Goal: Information Seeking & Learning: Learn about a topic

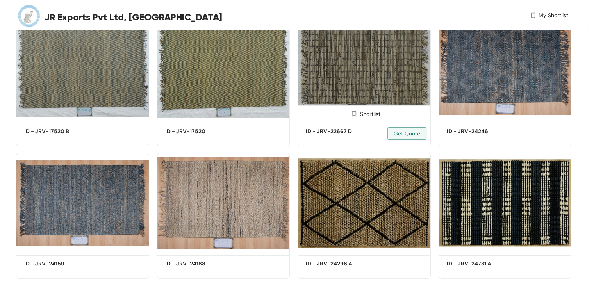
scroll to position [195, 0]
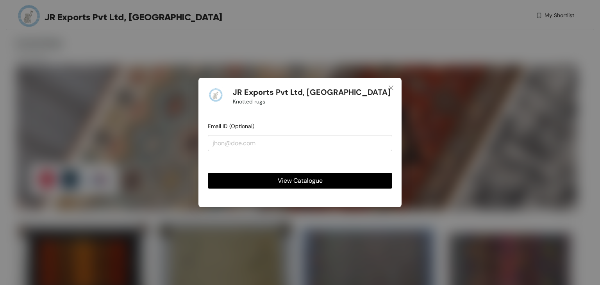
click at [297, 180] on span "View Catalogue" at bounding box center [300, 181] width 45 height 10
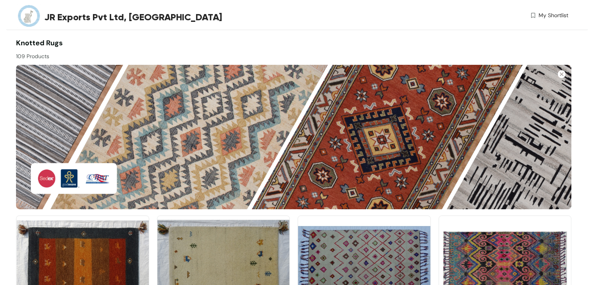
scroll to position [583, 0]
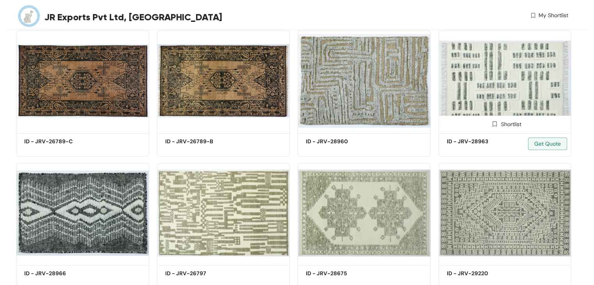
click at [489, 68] on img at bounding box center [505, 80] width 133 height 100
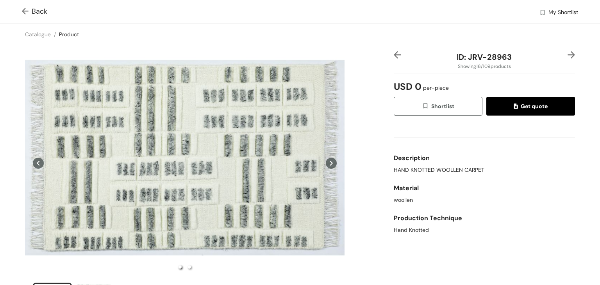
click at [25, 12] on img at bounding box center [27, 12] width 10 height 8
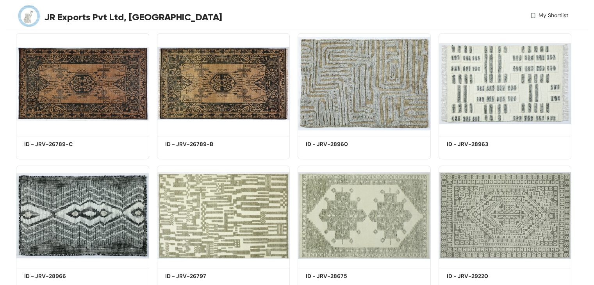
scroll to position [583, 0]
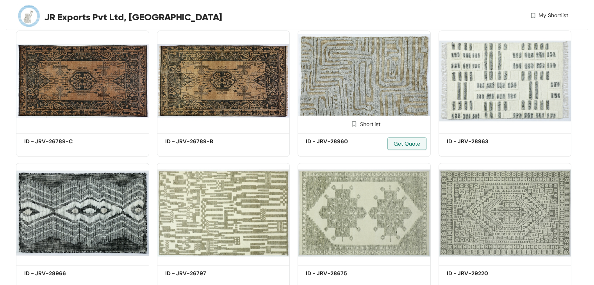
click at [349, 80] on img at bounding box center [364, 80] width 133 height 100
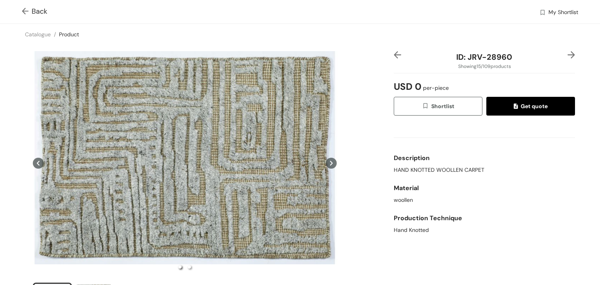
click at [25, 9] on img at bounding box center [27, 12] width 10 height 8
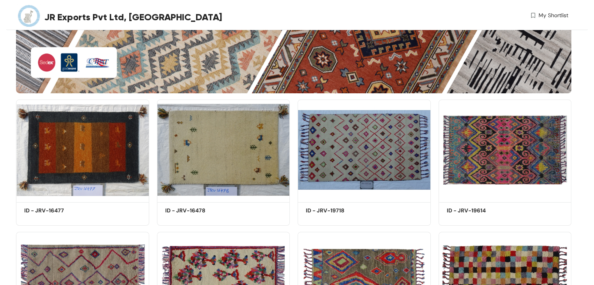
scroll to position [583, 0]
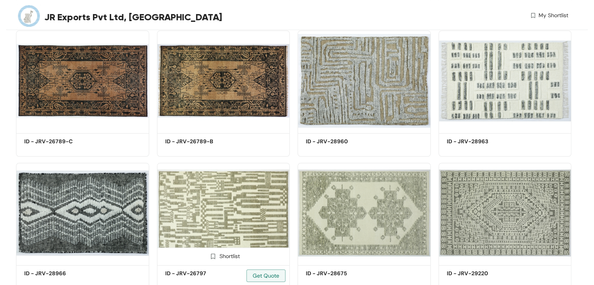
click at [233, 204] on img at bounding box center [223, 213] width 133 height 100
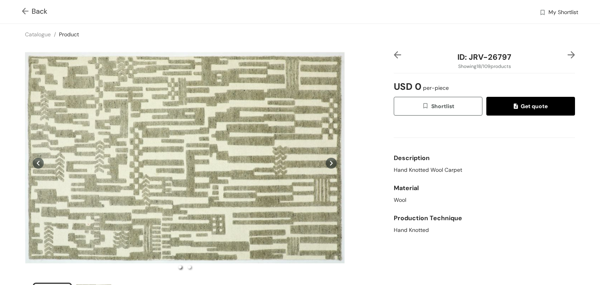
click at [22, 9] on img at bounding box center [27, 12] width 10 height 8
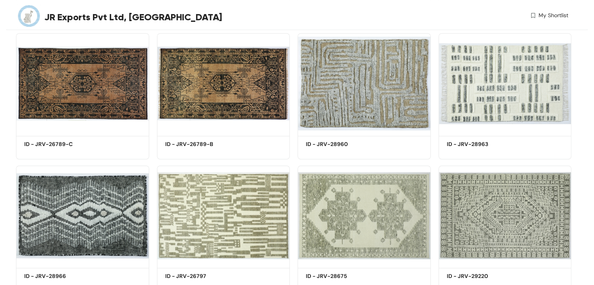
scroll to position [583, 0]
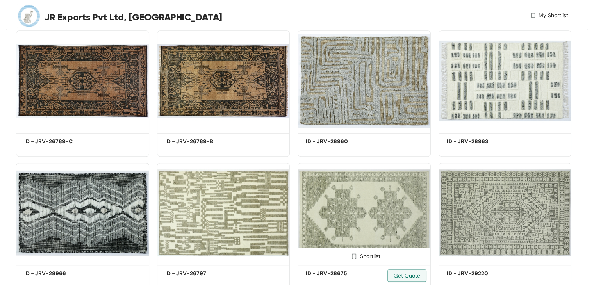
click at [344, 209] on img at bounding box center [364, 213] width 133 height 100
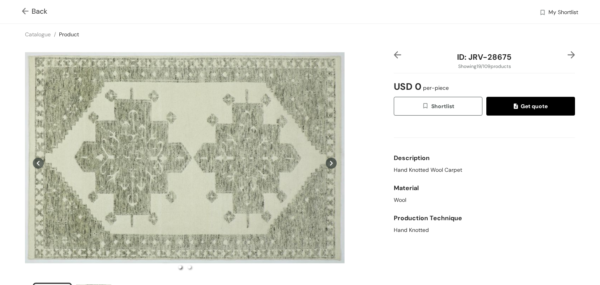
click at [28, 9] on img at bounding box center [27, 12] width 10 height 8
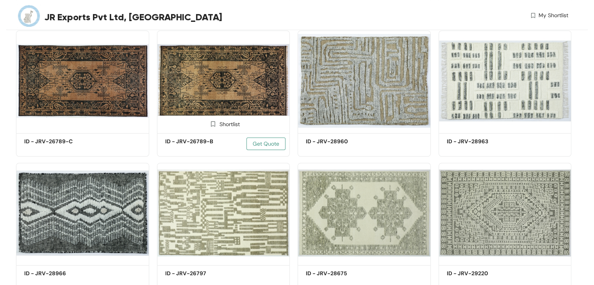
scroll to position [847, 0]
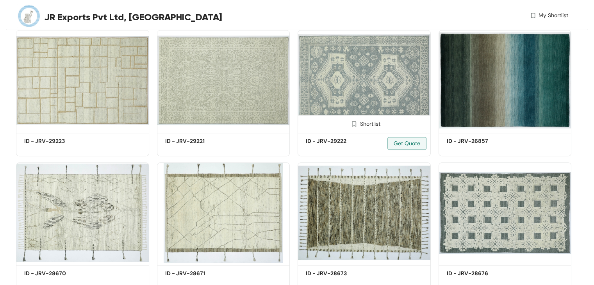
click at [367, 103] on img at bounding box center [364, 80] width 133 height 100
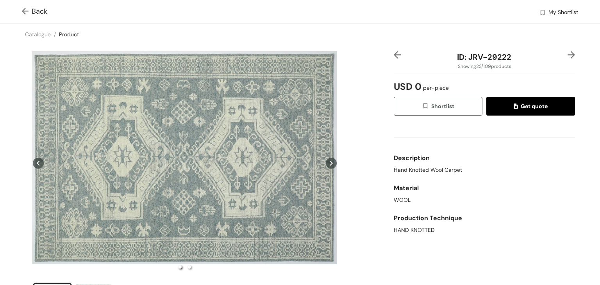
click at [23, 9] on img at bounding box center [27, 12] width 10 height 8
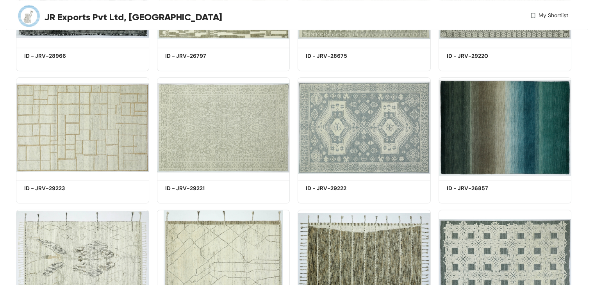
scroll to position [847, 0]
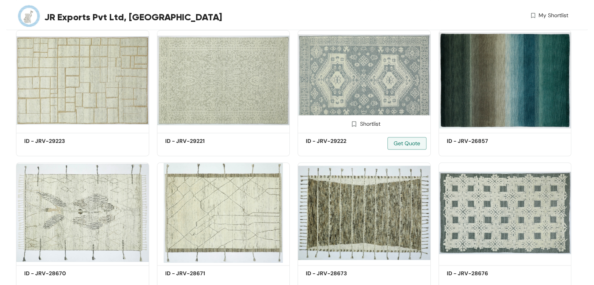
click at [363, 90] on img at bounding box center [364, 80] width 133 height 100
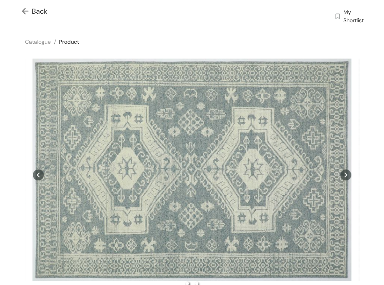
click at [26, 10] on img at bounding box center [27, 12] width 10 height 8
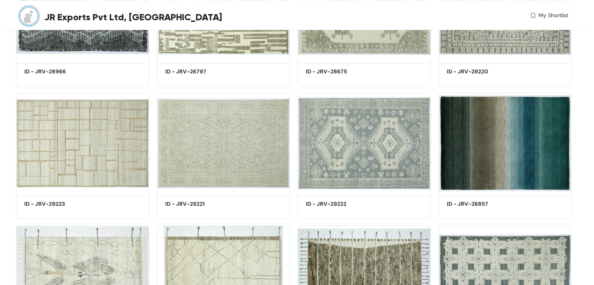
scroll to position [847, 0]
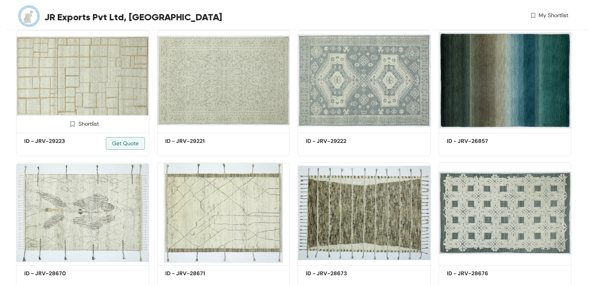
click at [64, 87] on img at bounding box center [82, 80] width 133 height 100
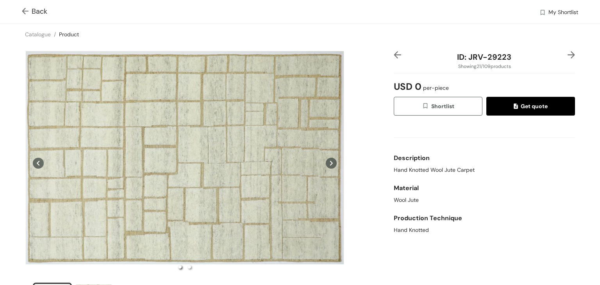
click at [25, 13] on img at bounding box center [27, 12] width 10 height 8
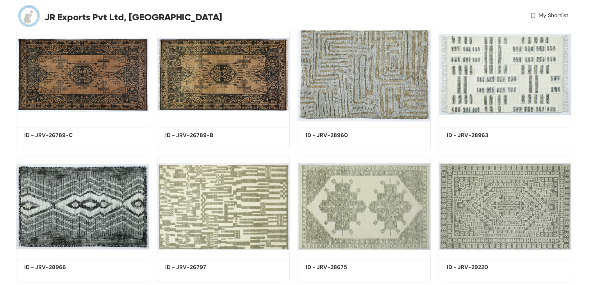
scroll to position [847, 0]
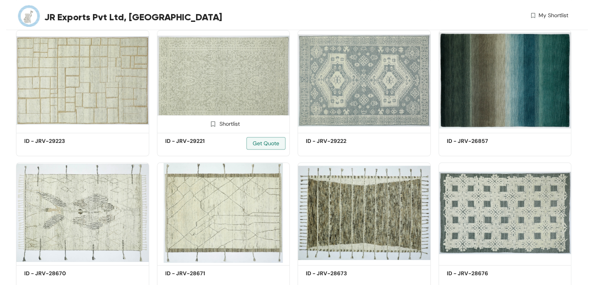
click at [208, 89] on img at bounding box center [223, 80] width 133 height 100
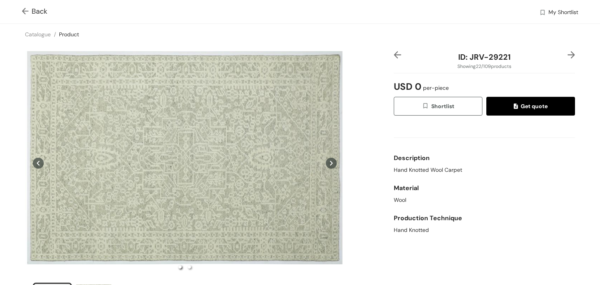
click at [24, 14] on img at bounding box center [27, 12] width 10 height 8
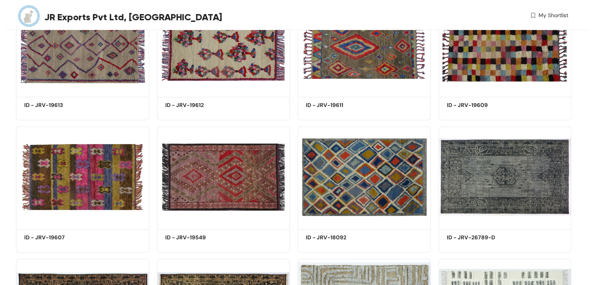
scroll to position [847, 0]
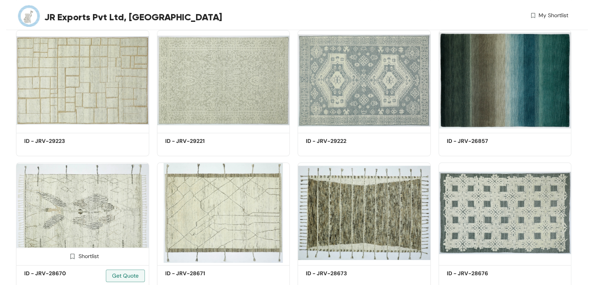
click at [66, 211] on img at bounding box center [82, 213] width 133 height 100
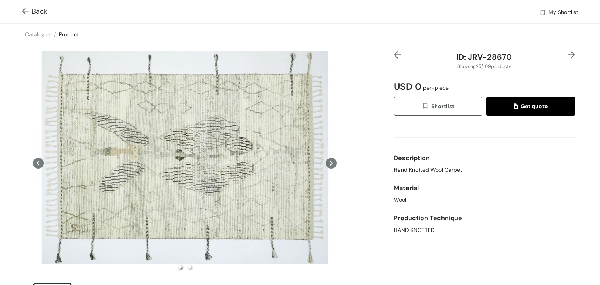
click at [24, 13] on img at bounding box center [27, 12] width 10 height 8
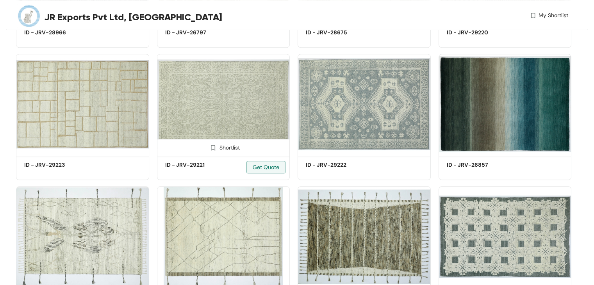
scroll to position [847, 0]
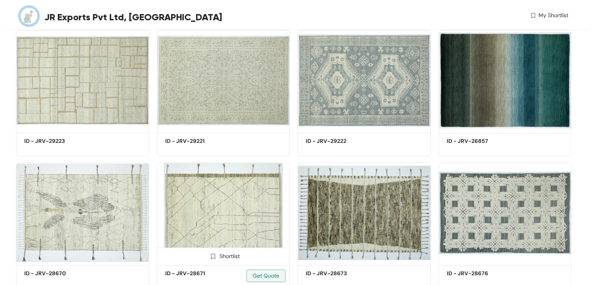
click at [233, 201] on img at bounding box center [223, 213] width 133 height 100
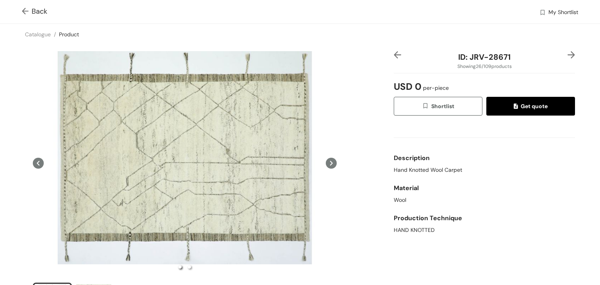
click at [25, 12] on img at bounding box center [27, 12] width 10 height 8
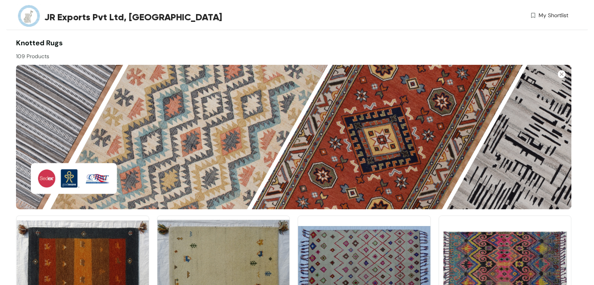
scroll to position [847, 0]
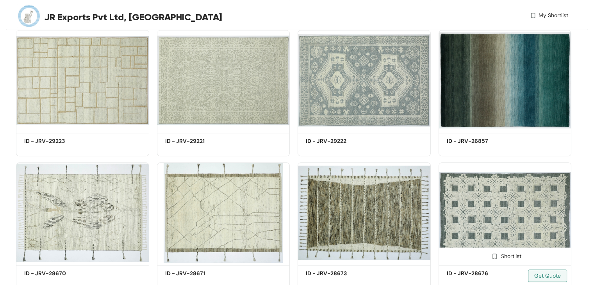
click at [516, 231] on img at bounding box center [505, 213] width 133 height 100
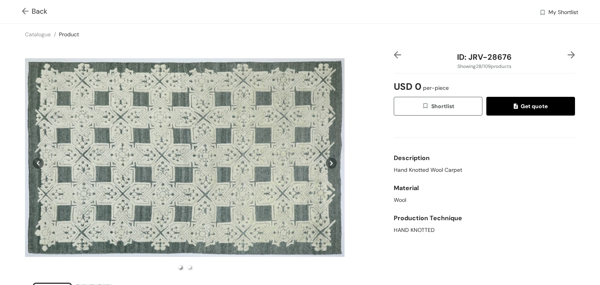
click at [23, 12] on img at bounding box center [27, 12] width 10 height 8
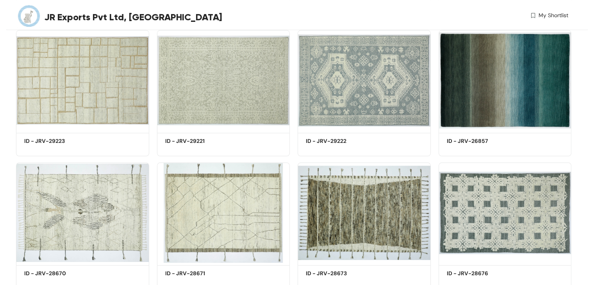
scroll to position [1245, 0]
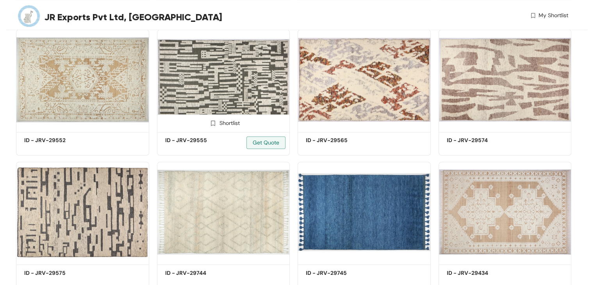
click at [216, 100] on img at bounding box center [223, 79] width 133 height 100
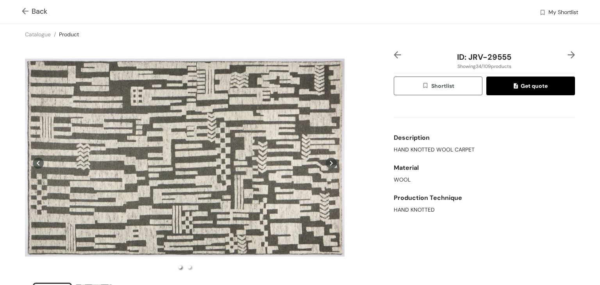
click at [22, 10] on img at bounding box center [27, 12] width 10 height 8
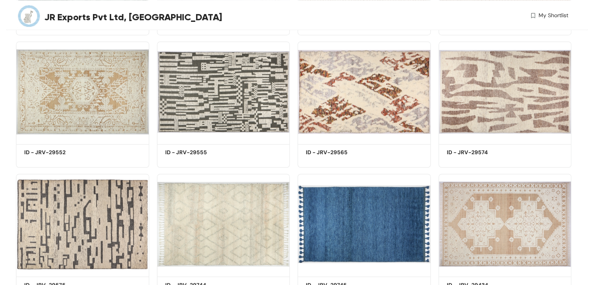
scroll to position [1245, 0]
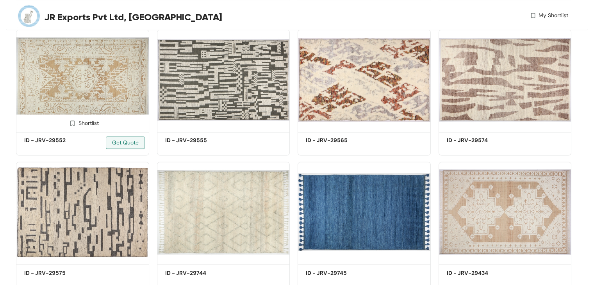
click at [77, 95] on img at bounding box center [82, 79] width 133 height 100
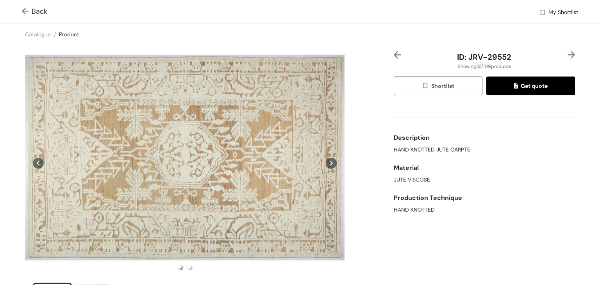
click at [23, 12] on img at bounding box center [27, 12] width 10 height 8
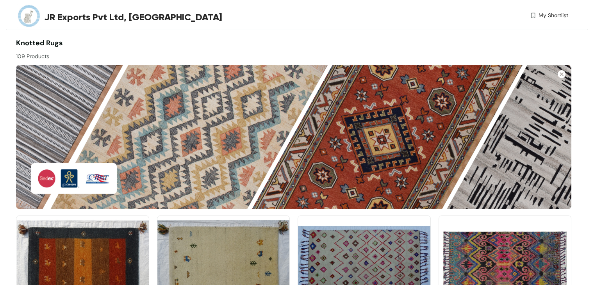
scroll to position [1378, 0]
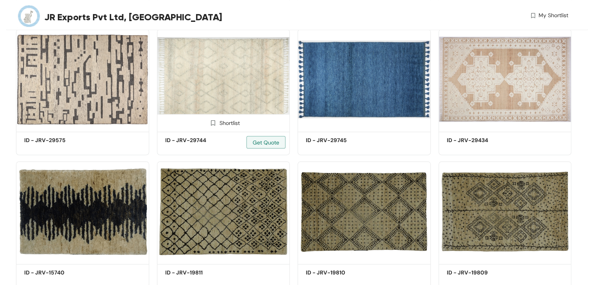
click at [221, 82] on img at bounding box center [223, 79] width 133 height 100
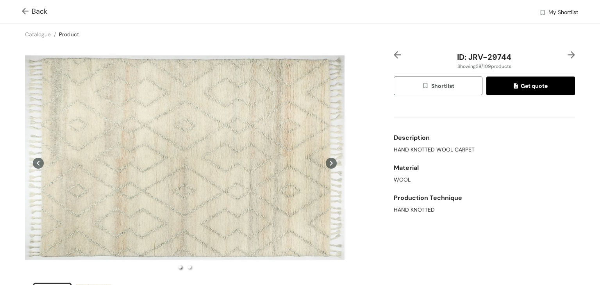
click at [27, 12] on img at bounding box center [27, 12] width 10 height 8
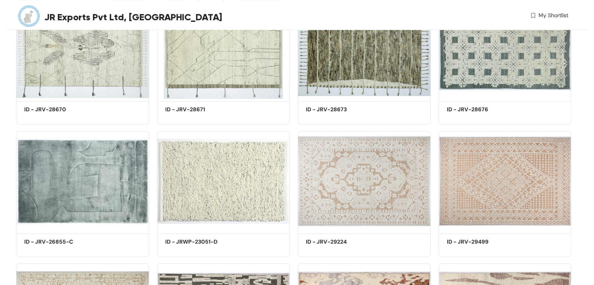
scroll to position [1378, 0]
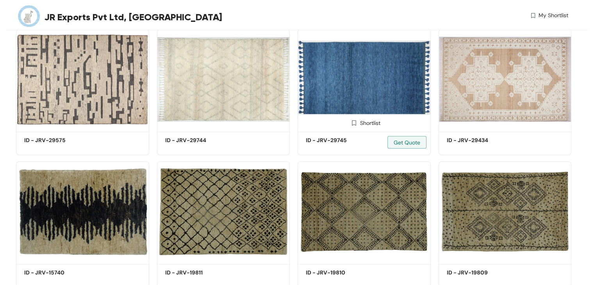
click at [338, 99] on img at bounding box center [364, 79] width 133 height 100
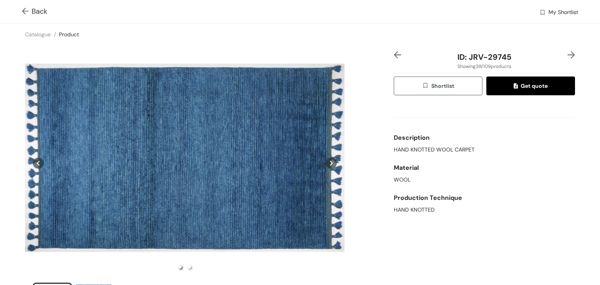
click at [22, 12] on img at bounding box center [27, 12] width 10 height 8
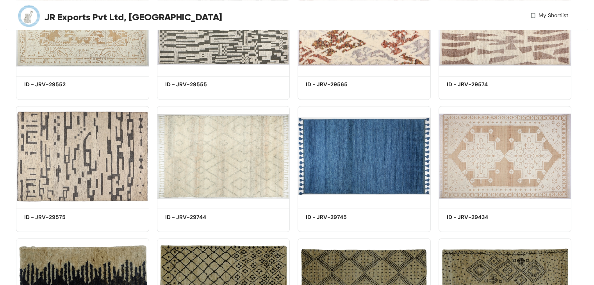
scroll to position [1378, 0]
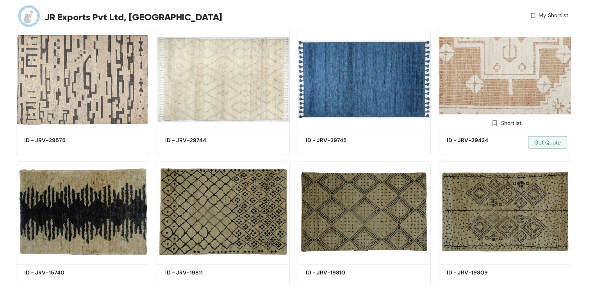
click at [497, 81] on img at bounding box center [505, 79] width 133 height 100
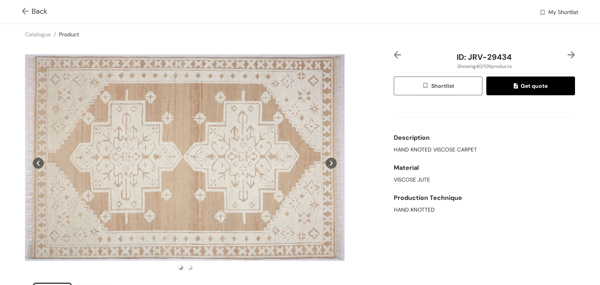
click at [23, 13] on img at bounding box center [27, 12] width 10 height 8
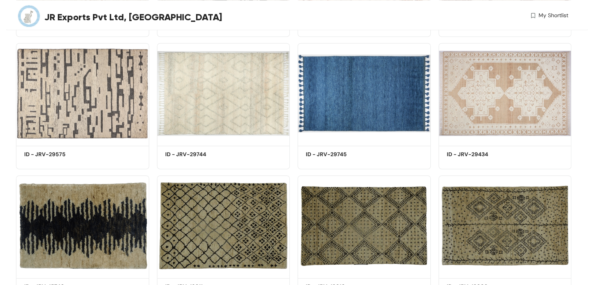
scroll to position [1378, 0]
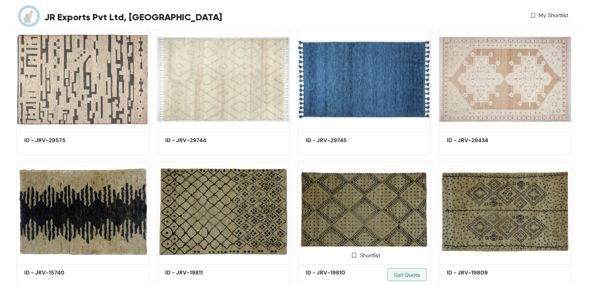
click at [379, 207] on img at bounding box center [364, 211] width 133 height 100
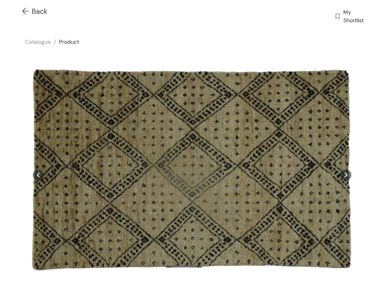
click at [27, 10] on img at bounding box center [27, 12] width 10 height 8
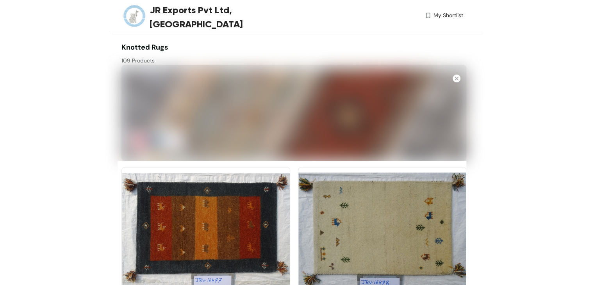
scroll to position [1378, 0]
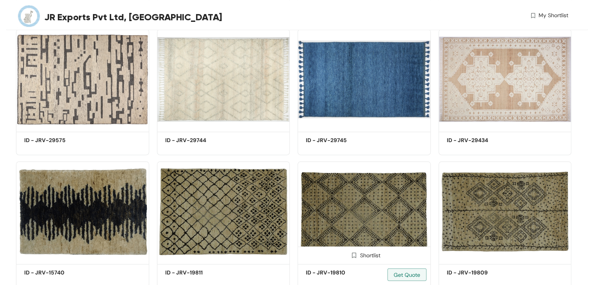
click at [385, 219] on img at bounding box center [364, 211] width 133 height 100
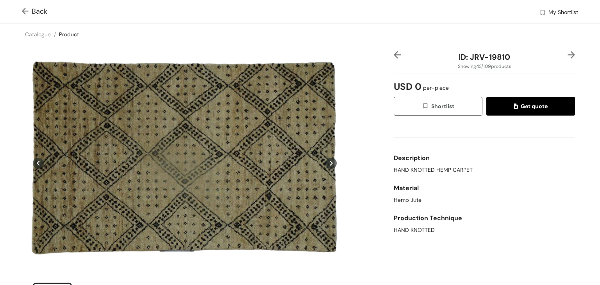
click at [26, 10] on img at bounding box center [27, 12] width 10 height 8
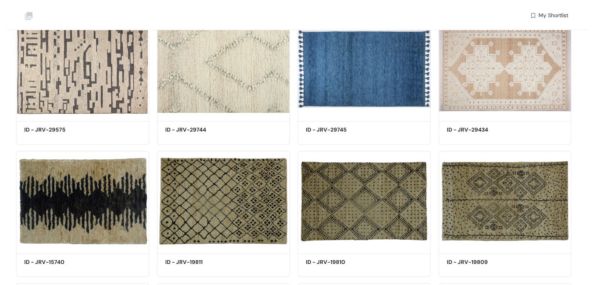
scroll to position [2031, 0]
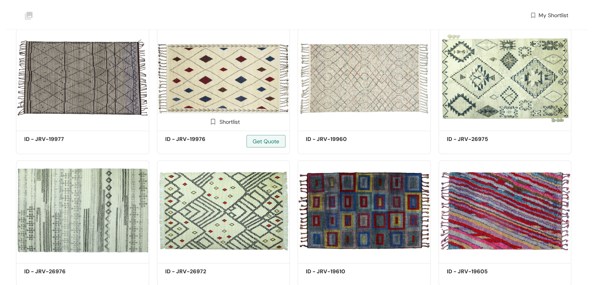
click at [204, 102] on img at bounding box center [223, 78] width 133 height 100
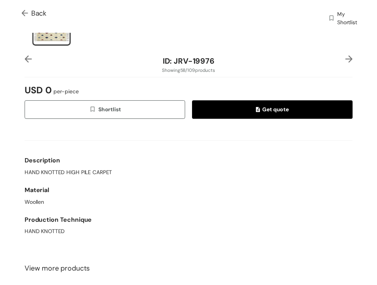
scroll to position [283, 0]
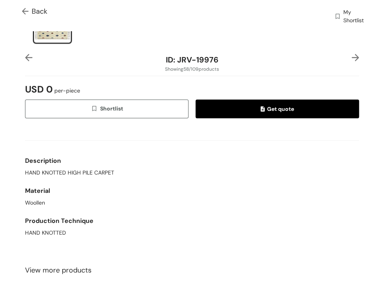
click at [25, 13] on img at bounding box center [27, 12] width 10 height 8
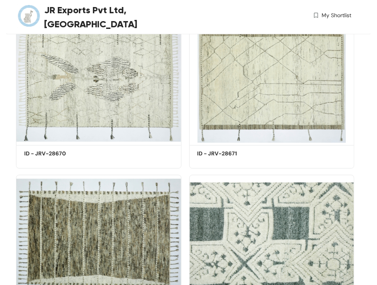
scroll to position [4562, 0]
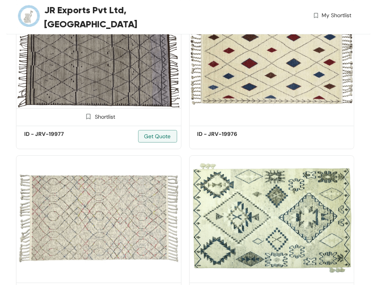
click at [96, 93] on img at bounding box center [99, 60] width 166 height 125
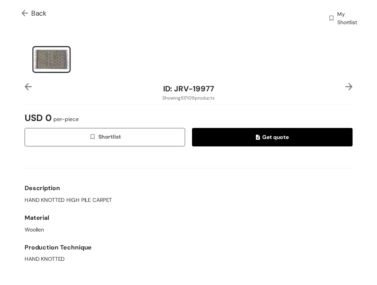
scroll to position [255, 0]
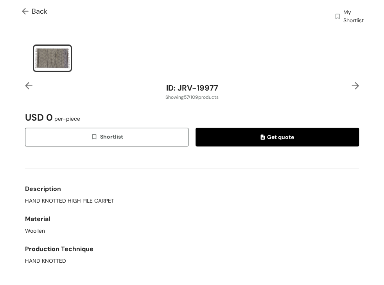
click at [30, 14] on img at bounding box center [27, 12] width 10 height 8
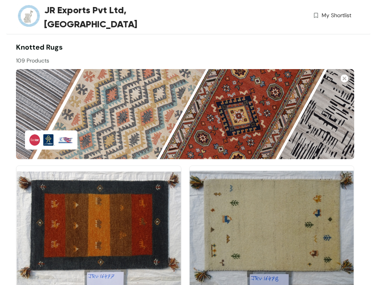
scroll to position [4719, 0]
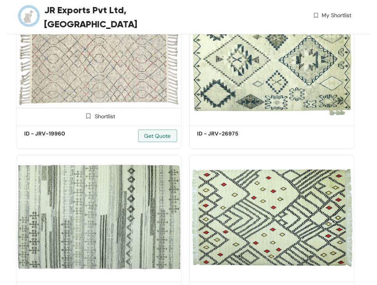
click at [97, 93] on img at bounding box center [99, 60] width 166 height 125
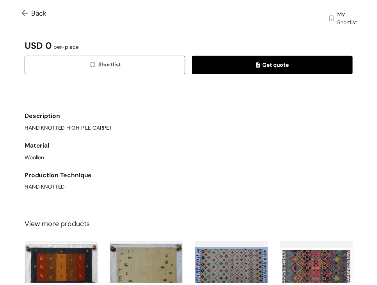
scroll to position [366, 0]
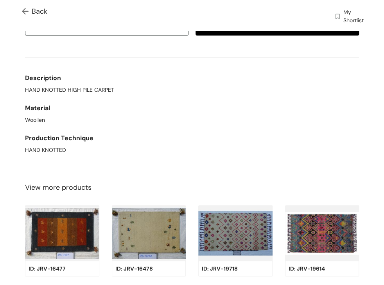
click at [26, 10] on img at bounding box center [27, 12] width 10 height 8
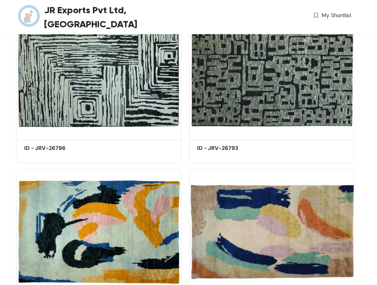
scroll to position [4719, 0]
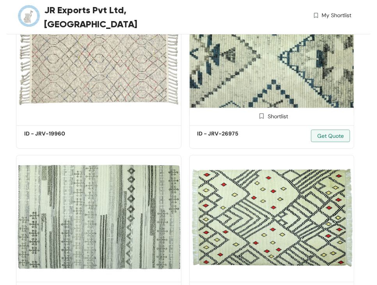
click at [269, 101] on img at bounding box center [272, 60] width 166 height 125
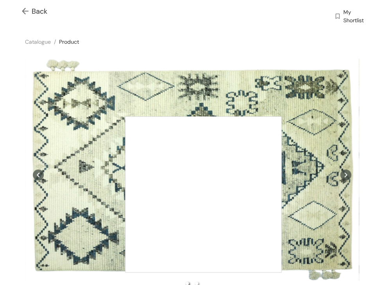
click at [203, 195] on div at bounding box center [203, 194] width 156 height 156
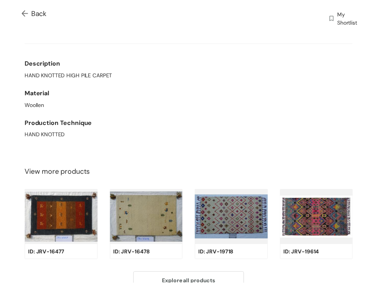
scroll to position [381, 0]
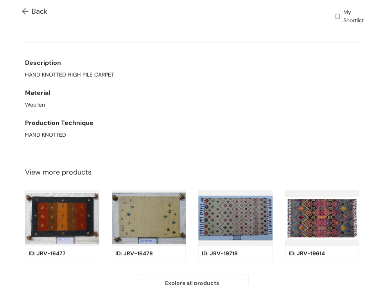
click at [27, 8] on img at bounding box center [27, 12] width 10 height 8
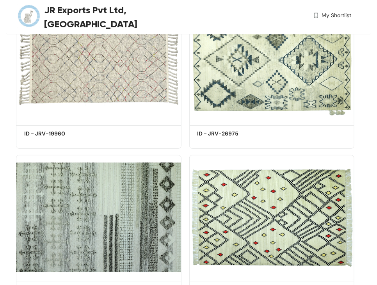
scroll to position [4876, 0]
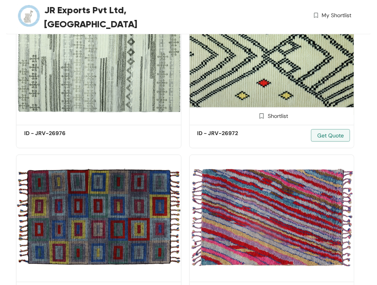
click at [262, 94] on img at bounding box center [272, 60] width 166 height 125
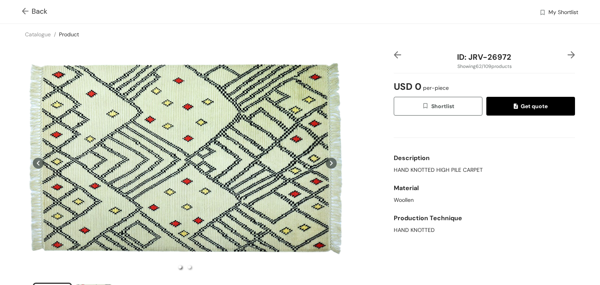
click at [32, 7] on span "Back" at bounding box center [34, 11] width 25 height 11
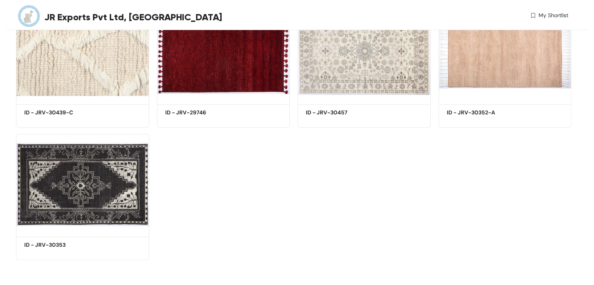
scroll to position [2307, 0]
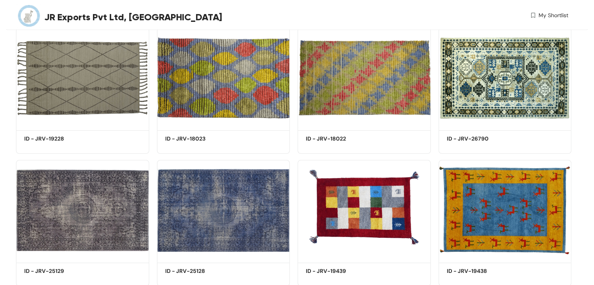
click at [105, 97] on img at bounding box center [82, 78] width 133 height 100
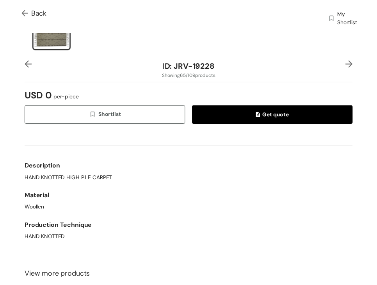
scroll to position [277, 0]
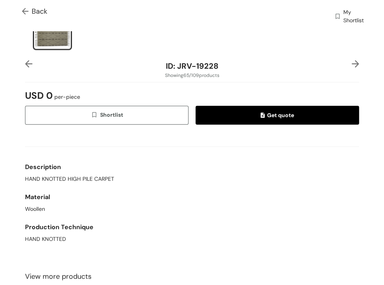
click at [25, 11] on img at bounding box center [27, 12] width 10 height 8
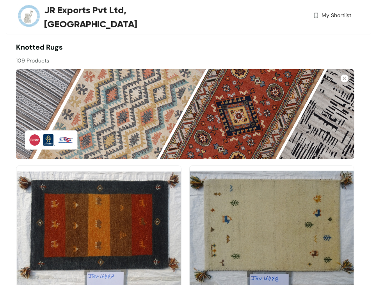
scroll to position [5820, 0]
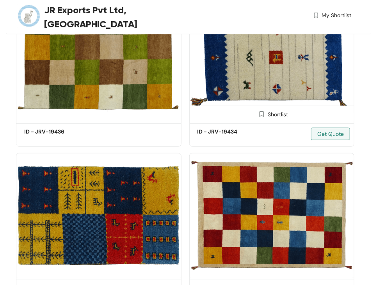
click at [243, 82] on img at bounding box center [272, 58] width 166 height 125
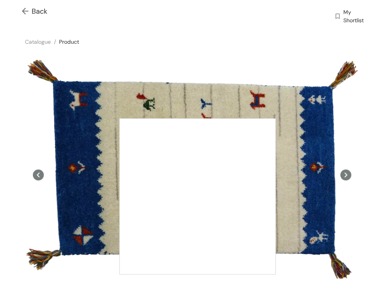
click at [197, 197] on div at bounding box center [197, 196] width 156 height 156
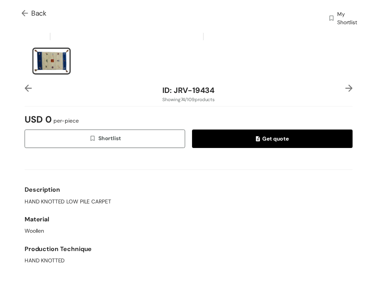
scroll to position [253, 0]
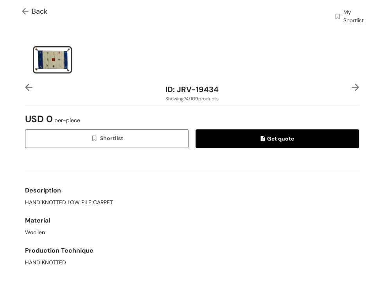
click at [33, 9] on span "Back" at bounding box center [34, 11] width 25 height 11
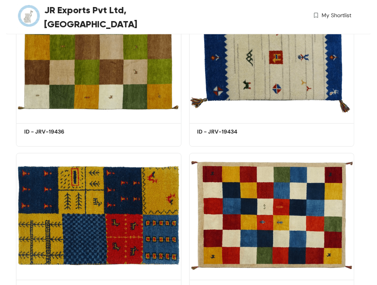
scroll to position [5977, 0]
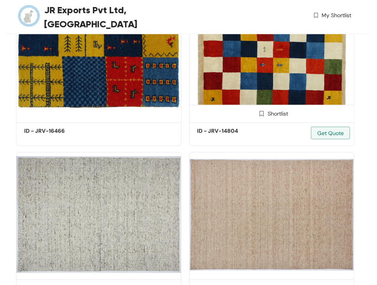
click at [252, 87] on img at bounding box center [272, 58] width 166 height 125
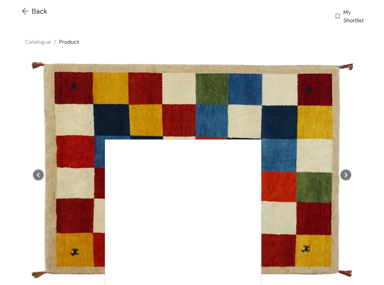
click at [183, 218] on div at bounding box center [183, 217] width 156 height 156
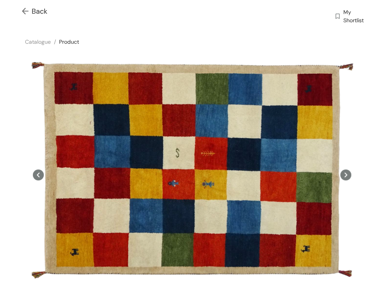
click at [297, 35] on div "Catalogue / Product /" at bounding box center [192, 41] width 384 height 21
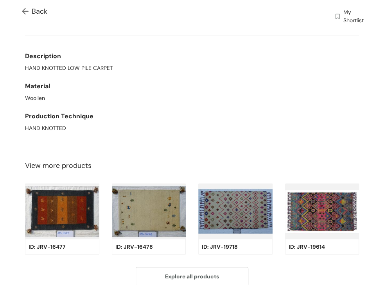
scroll to position [405, 0]
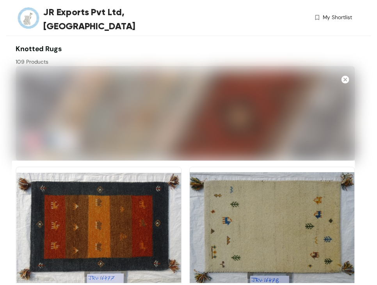
scroll to position [5977, 0]
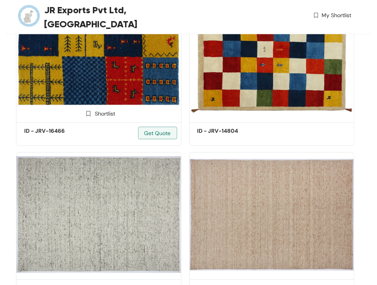
click at [90, 83] on img at bounding box center [99, 58] width 166 height 125
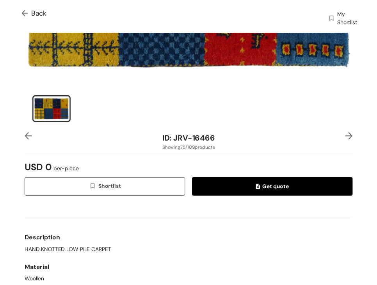
scroll to position [245, 0]
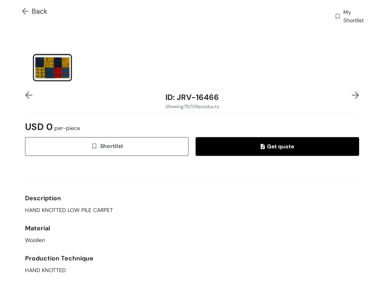
click at [32, 13] on span "Back" at bounding box center [34, 11] width 25 height 11
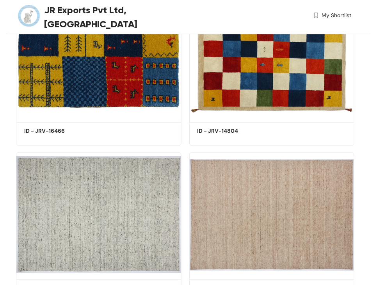
scroll to position [6606, 0]
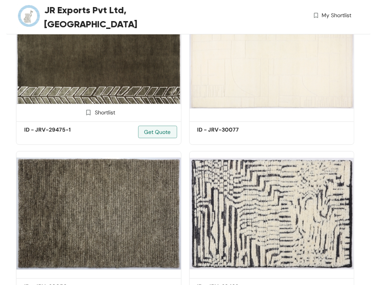
click at [83, 98] on img at bounding box center [99, 56] width 166 height 125
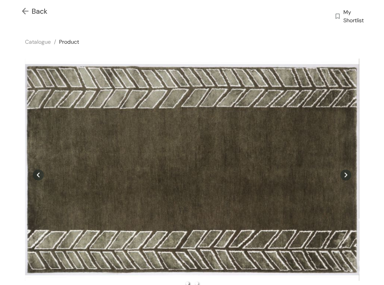
click at [25, 12] on img at bounding box center [27, 12] width 10 height 8
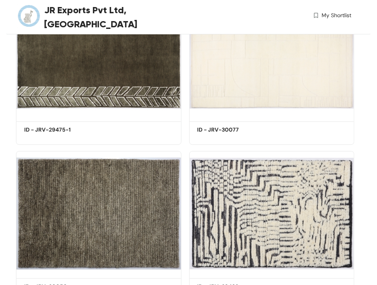
scroll to position [6134, 0]
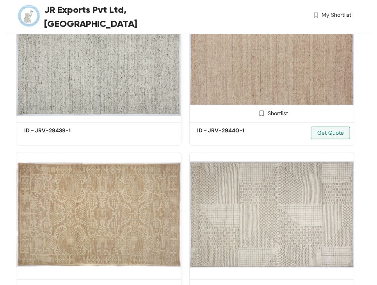
click at [259, 88] on img at bounding box center [272, 57] width 166 height 125
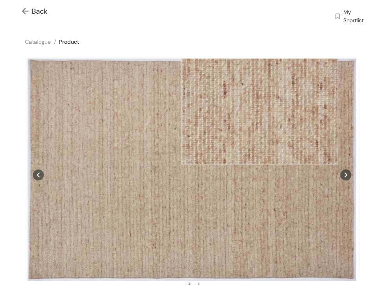
click at [29, 13] on img at bounding box center [27, 12] width 10 height 8
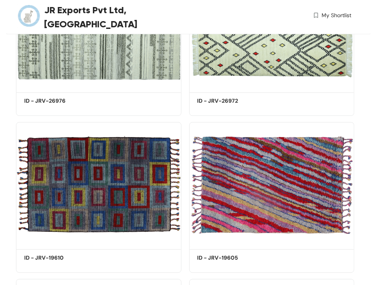
scroll to position [6134, 0]
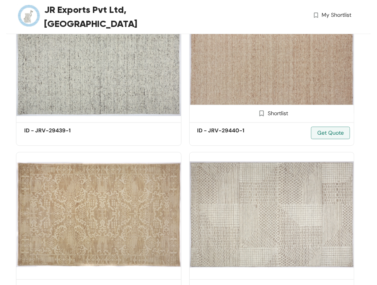
click at [282, 80] on img at bounding box center [272, 57] width 166 height 125
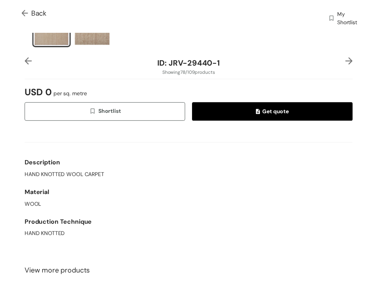
scroll to position [281, 0]
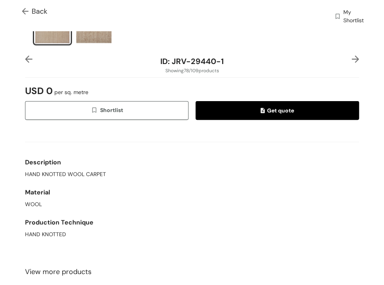
click at [25, 11] on img at bounding box center [27, 12] width 10 height 8
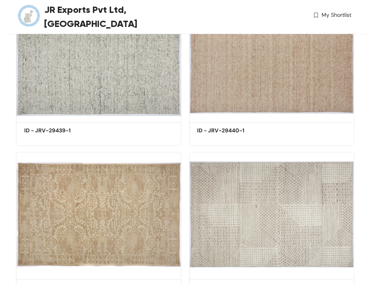
scroll to position [6292, 0]
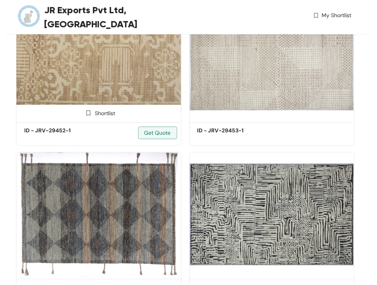
click at [83, 81] on img at bounding box center [99, 57] width 166 height 125
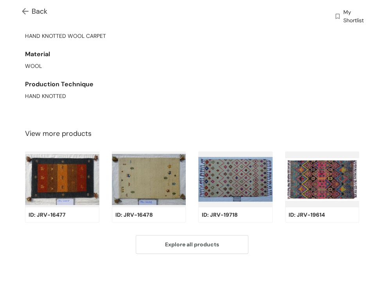
scroll to position [420, 0]
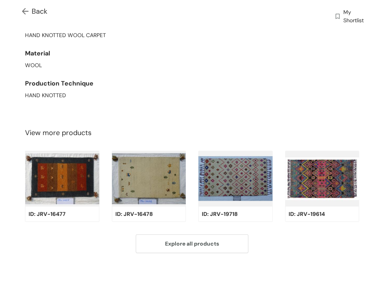
click at [30, 13] on img at bounding box center [27, 12] width 10 height 8
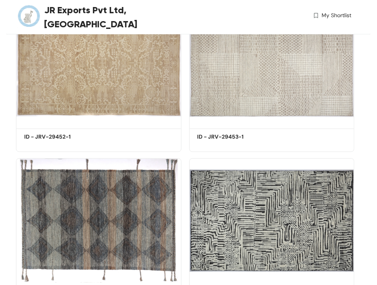
scroll to position [7235, 0]
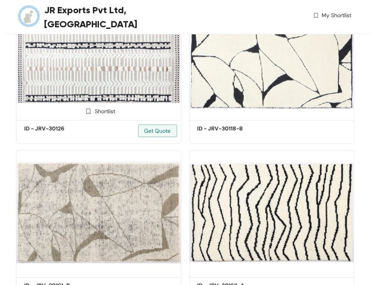
click at [109, 82] on img at bounding box center [99, 55] width 166 height 125
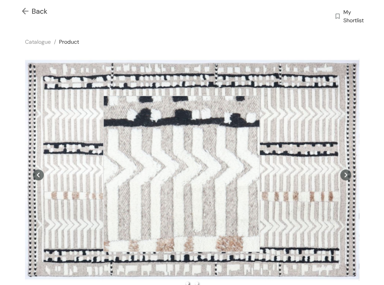
click at [181, 174] on div at bounding box center [181, 174] width 156 height 156
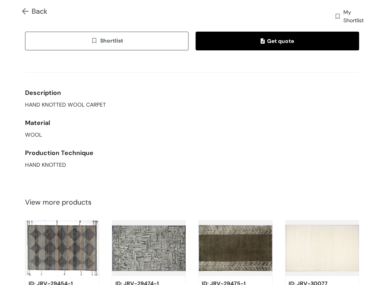
scroll to position [352, 0]
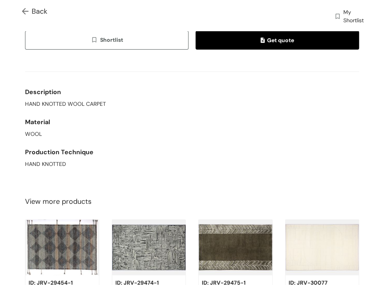
click at [28, 11] on img at bounding box center [27, 12] width 10 height 8
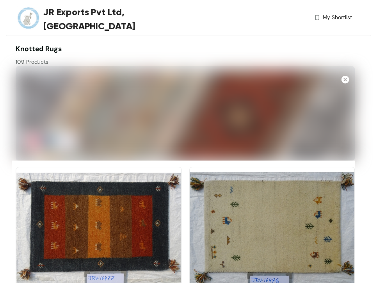
scroll to position [7235, 0]
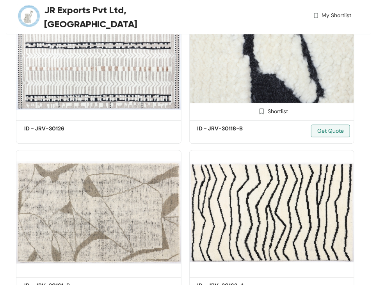
click at [275, 98] on img at bounding box center [272, 55] width 166 height 125
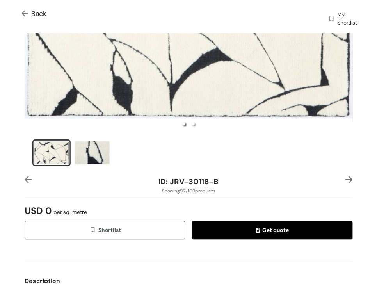
scroll to position [289, 0]
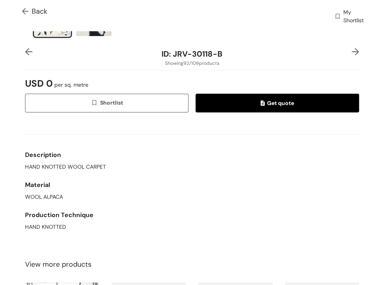
click at [33, 10] on span "Back" at bounding box center [34, 11] width 25 height 11
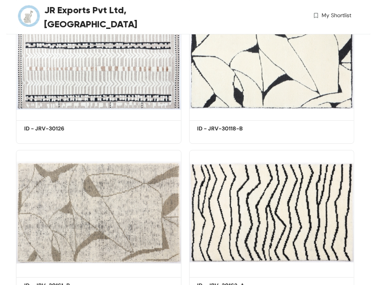
scroll to position [7392, 0]
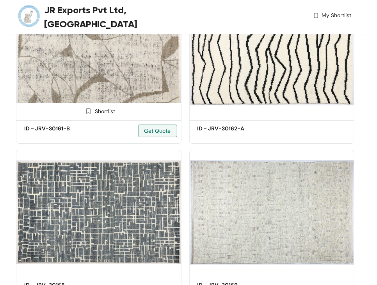
click at [88, 96] on img at bounding box center [99, 55] width 166 height 125
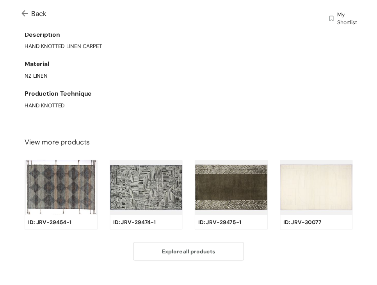
scroll to position [420, 0]
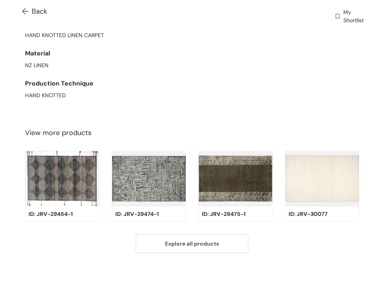
click at [38, 13] on span "Back" at bounding box center [34, 11] width 25 height 11
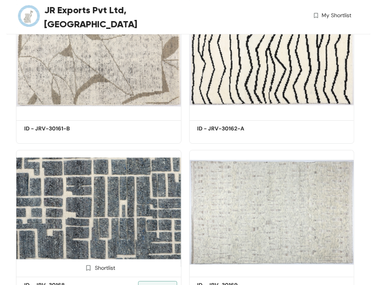
scroll to position [7707, 0]
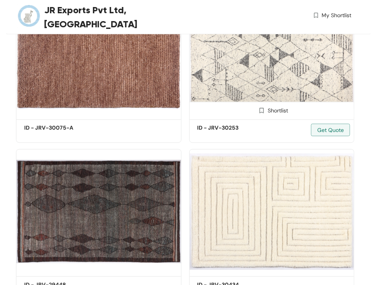
click at [272, 87] on img at bounding box center [272, 54] width 166 height 125
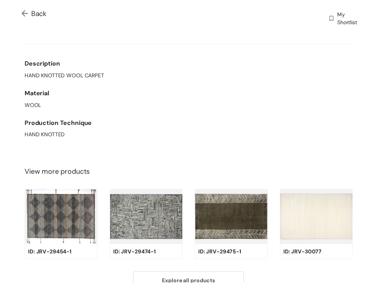
scroll to position [363, 0]
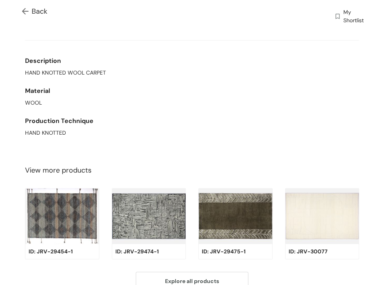
click at [22, 10] on img at bounding box center [27, 12] width 10 height 8
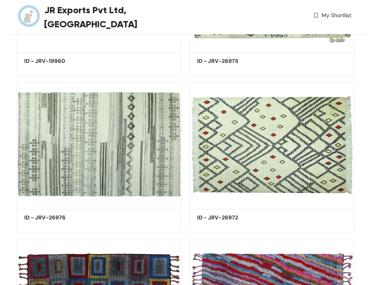
scroll to position [7864, 0]
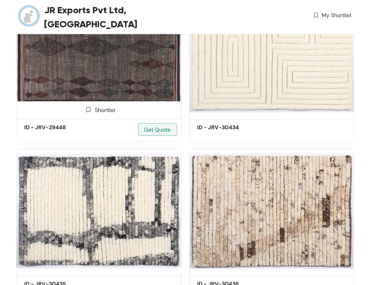
click at [95, 92] on img at bounding box center [99, 54] width 166 height 125
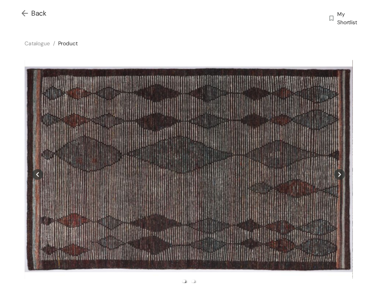
scroll to position [420, 0]
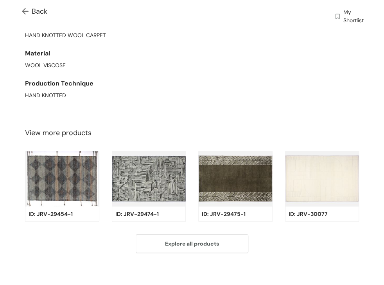
click at [25, 11] on img at bounding box center [27, 12] width 10 height 8
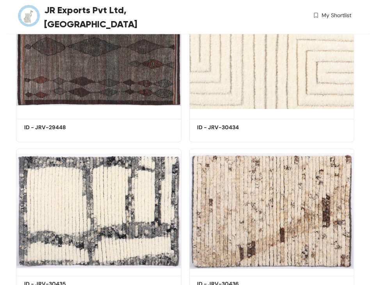
scroll to position [8493, 0]
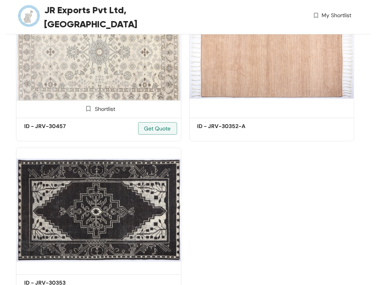
click at [123, 95] on img at bounding box center [99, 53] width 166 height 125
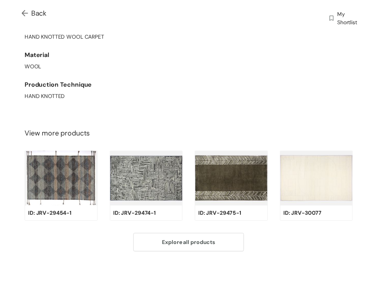
scroll to position [398, 0]
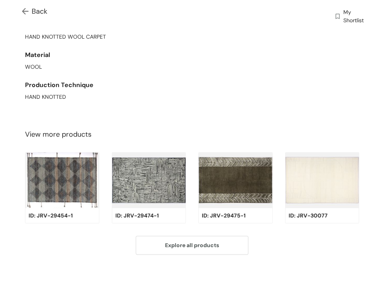
click at [22, 11] on img at bounding box center [27, 12] width 10 height 8
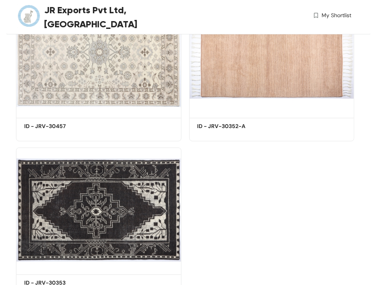
scroll to position [6292, 0]
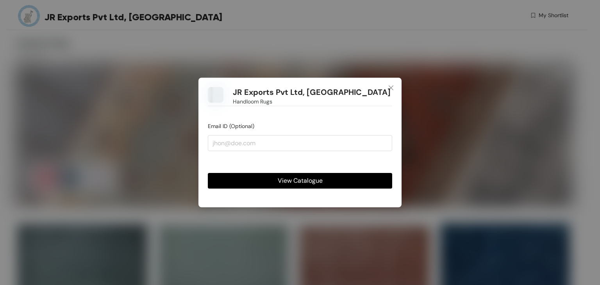
click at [294, 181] on span "View Catalogue" at bounding box center [300, 181] width 45 height 10
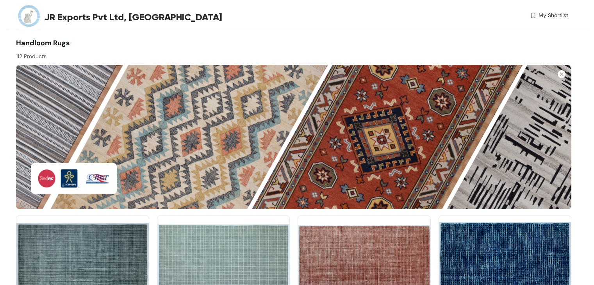
scroll to position [1776, 0]
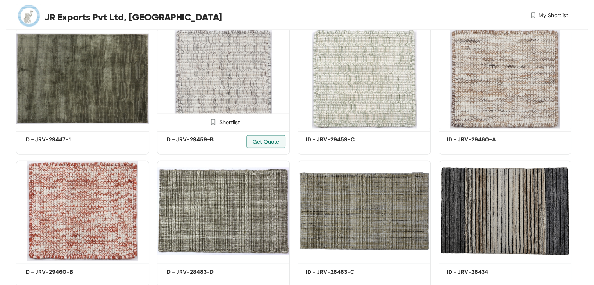
click at [211, 101] on img at bounding box center [223, 79] width 133 height 100
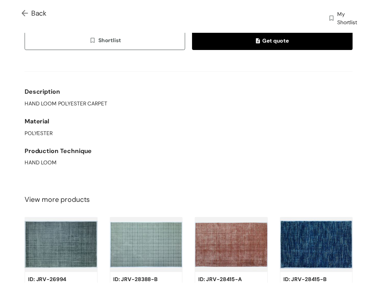
scroll to position [372, 0]
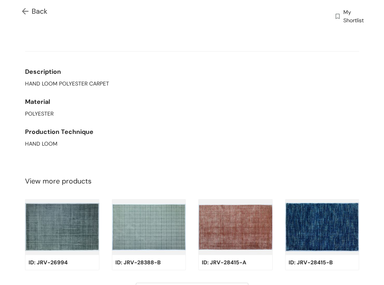
click at [25, 11] on img at bounding box center [27, 12] width 10 height 8
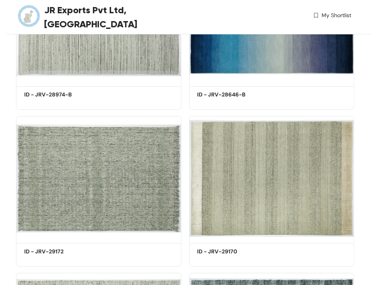
scroll to position [4405, 0]
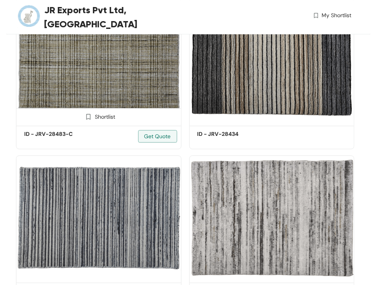
click at [105, 93] on img at bounding box center [99, 60] width 166 height 125
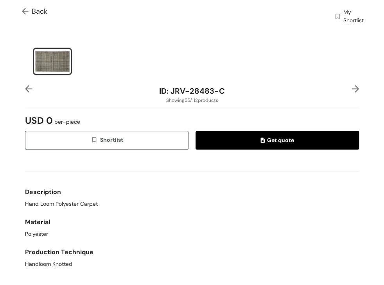
scroll to position [261, 0]
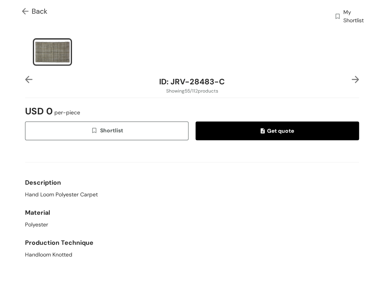
click at [23, 11] on img at bounding box center [27, 12] width 10 height 8
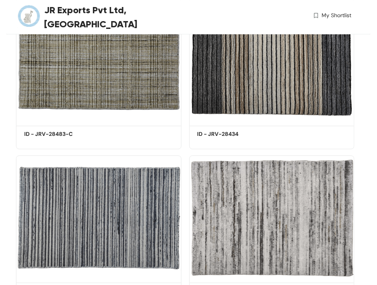
scroll to position [5034, 0]
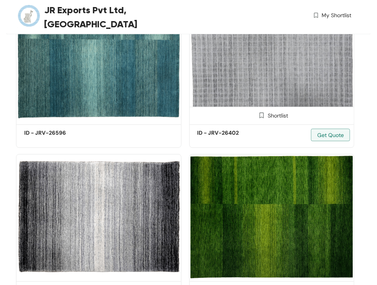
click at [270, 86] on img at bounding box center [272, 59] width 166 height 125
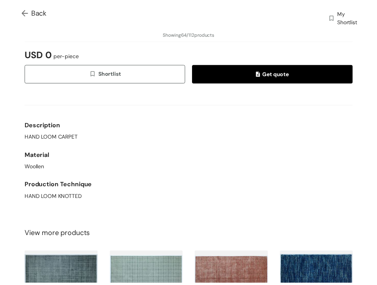
scroll to position [320, 0]
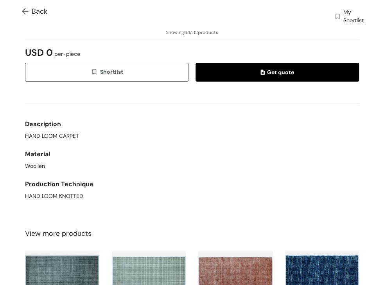
click at [26, 10] on img at bounding box center [27, 12] width 10 height 8
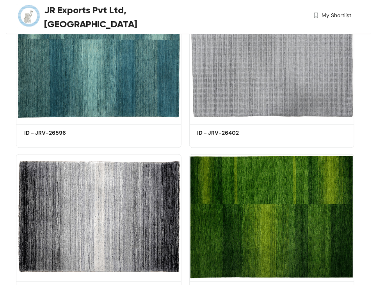
scroll to position [5348, 0]
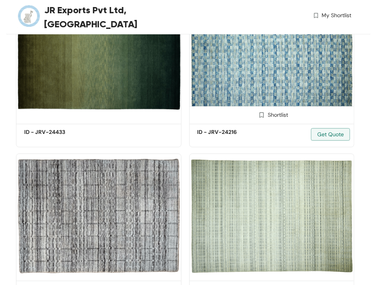
click at [284, 93] on img at bounding box center [272, 59] width 166 height 125
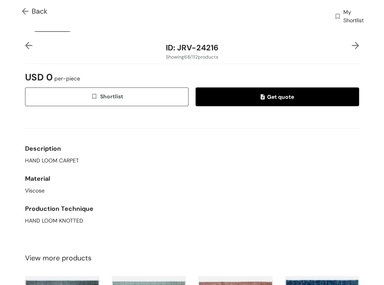
scroll to position [295, 0]
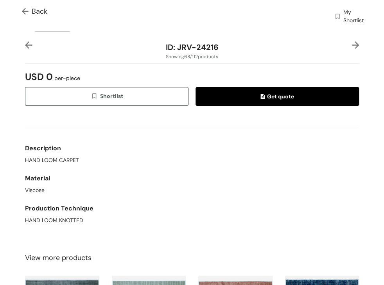
click at [29, 43] on img at bounding box center [28, 44] width 7 height 7
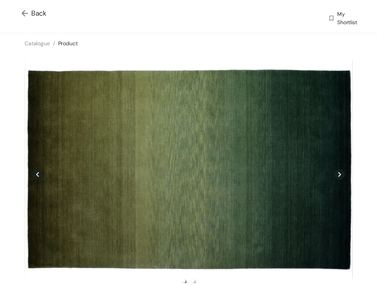
scroll to position [0, 0]
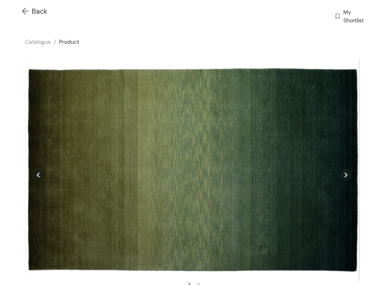
click at [28, 13] on img at bounding box center [27, 12] width 10 height 8
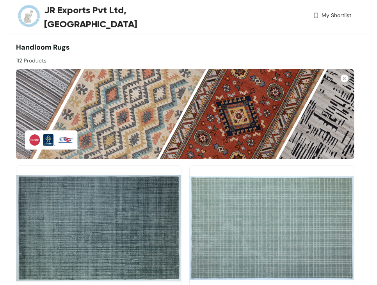
scroll to position [5663, 0]
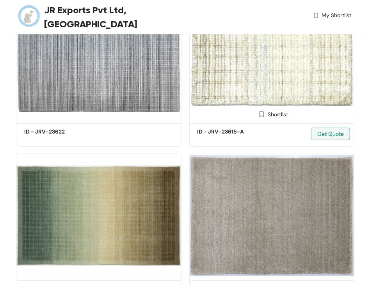
click at [262, 79] on img at bounding box center [272, 58] width 166 height 125
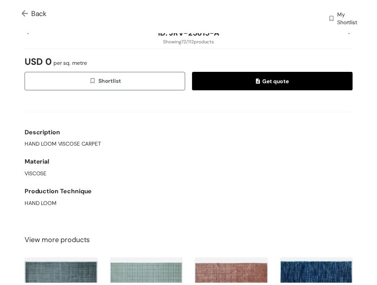
scroll to position [312, 0]
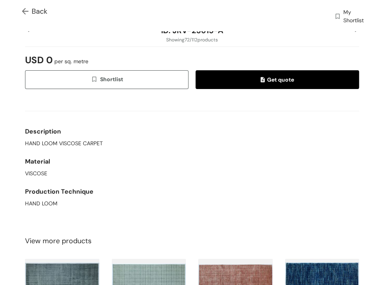
click at [23, 9] on img at bounding box center [27, 12] width 10 height 8
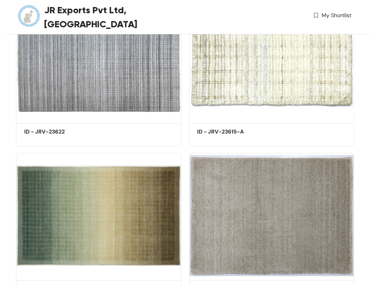
scroll to position [6134, 0]
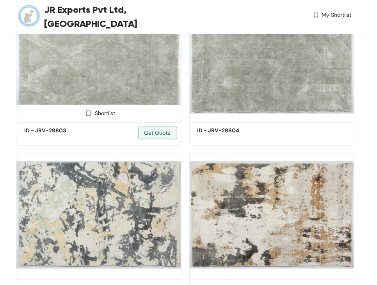
click at [71, 81] on img at bounding box center [99, 57] width 166 height 125
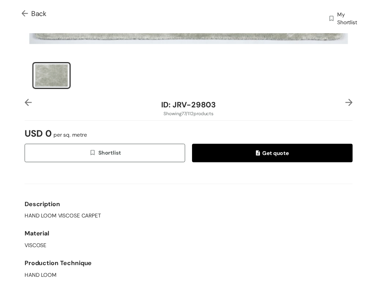
scroll to position [239, 0]
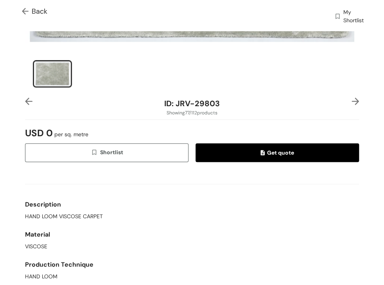
click at [25, 9] on img at bounding box center [27, 12] width 10 height 8
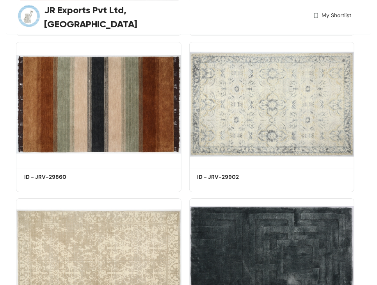
scroll to position [6449, 0]
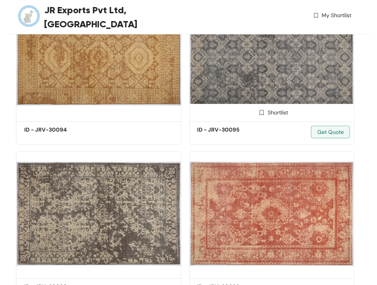
click at [255, 94] on img at bounding box center [272, 57] width 166 height 125
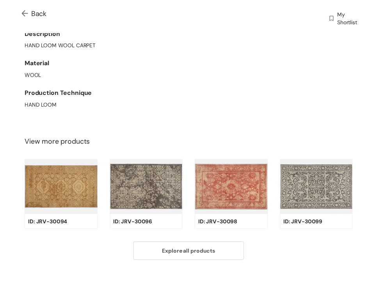
scroll to position [420, 0]
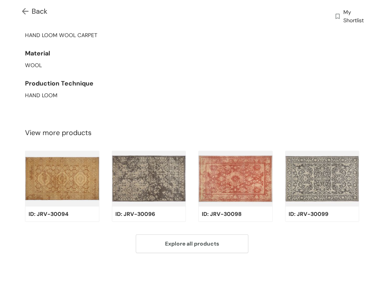
click at [29, 11] on img at bounding box center [27, 12] width 10 height 8
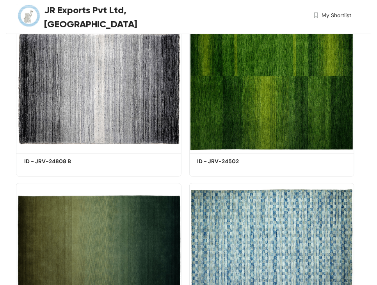
scroll to position [8336, 0]
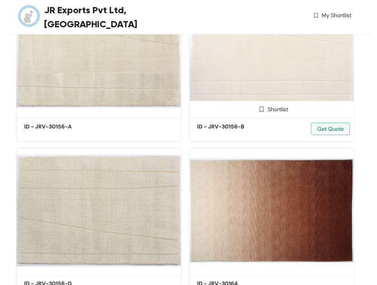
click at [263, 83] on img at bounding box center [272, 53] width 166 height 125
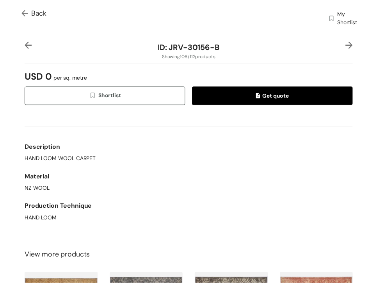
scroll to position [298, 0]
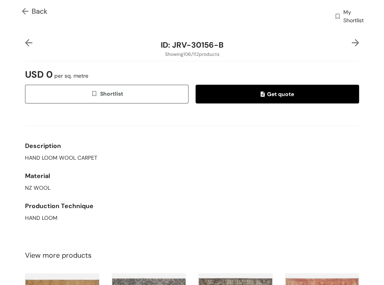
click at [27, 12] on img at bounding box center [27, 12] width 10 height 8
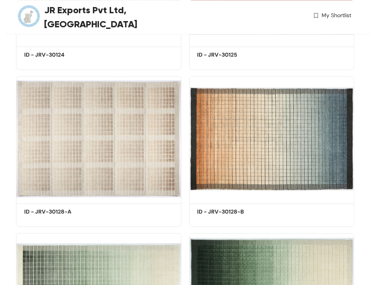
scroll to position [8336, 0]
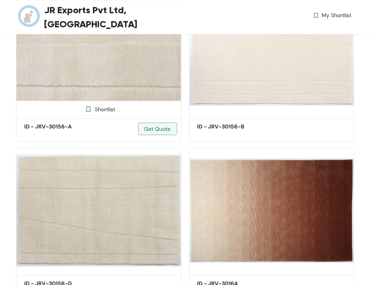
click at [113, 86] on img at bounding box center [99, 53] width 166 height 125
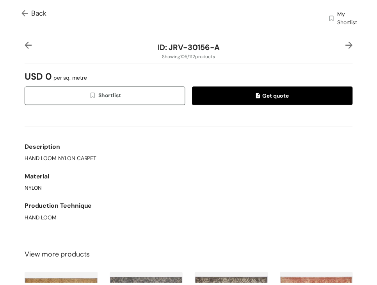
scroll to position [299, 0]
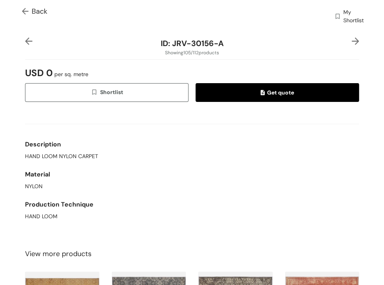
click at [34, 13] on span "Back" at bounding box center [34, 11] width 25 height 11
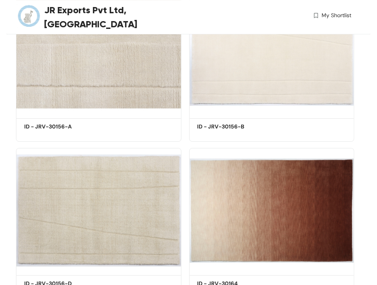
scroll to position [3304, 0]
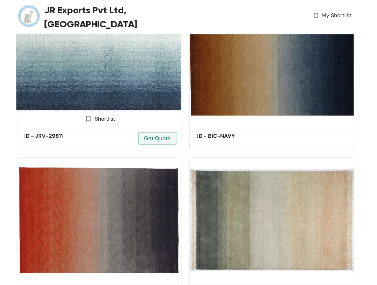
click at [94, 99] on img at bounding box center [99, 63] width 166 height 125
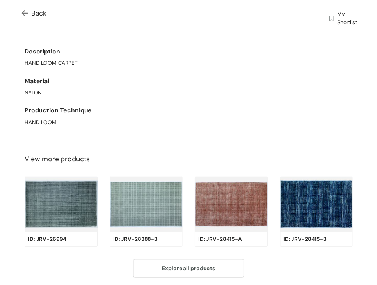
scroll to position [377, 0]
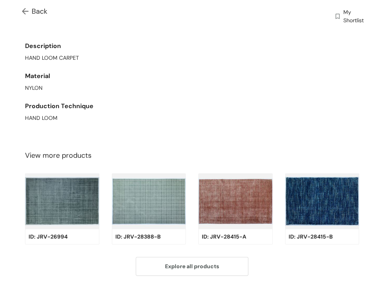
click at [27, 12] on img at bounding box center [27, 12] width 10 height 8
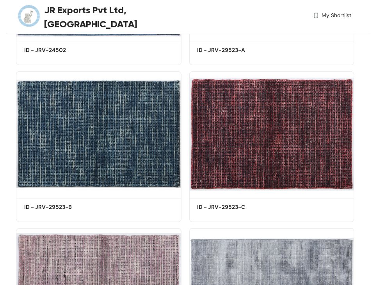
scroll to position [2832, 0]
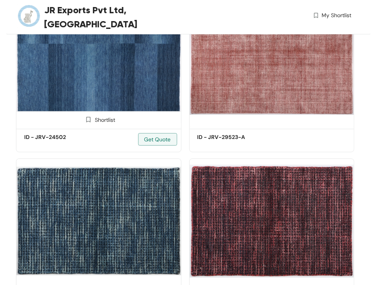
click at [75, 90] on img at bounding box center [99, 64] width 166 height 125
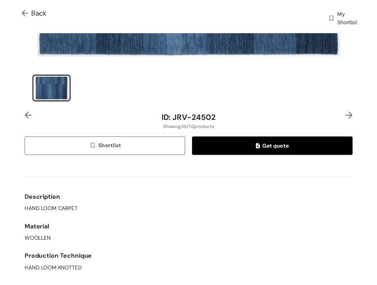
scroll to position [226, 0]
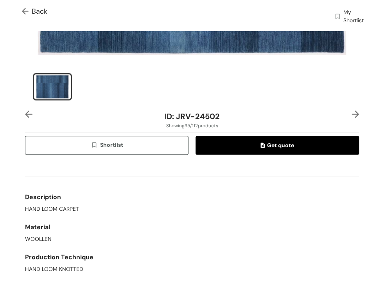
click at [32, 8] on span "Back" at bounding box center [34, 11] width 25 height 11
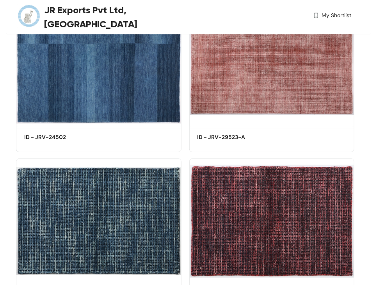
scroll to position [1260, 0]
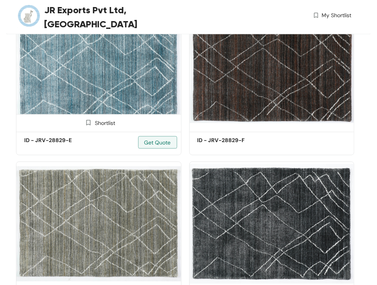
click at [98, 72] on img at bounding box center [99, 67] width 166 height 125
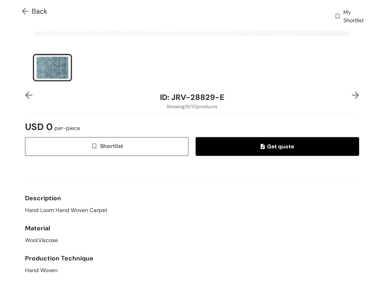
scroll to position [247, 0]
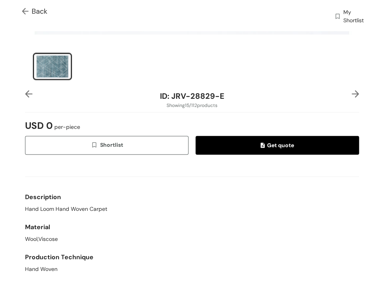
click at [38, 10] on span "Back" at bounding box center [34, 11] width 25 height 11
